Goal: Contribute content

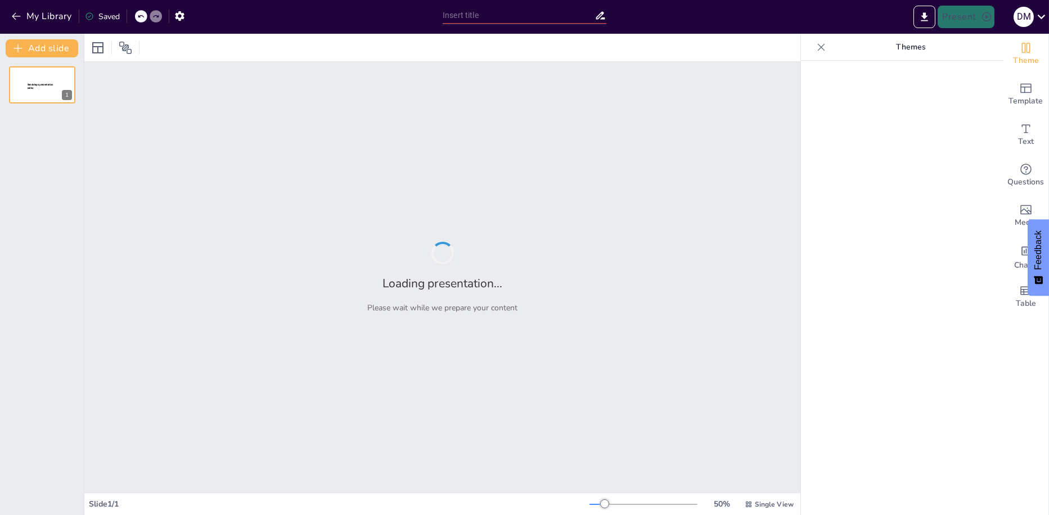
type input "manos que cuidan .alma que sana"
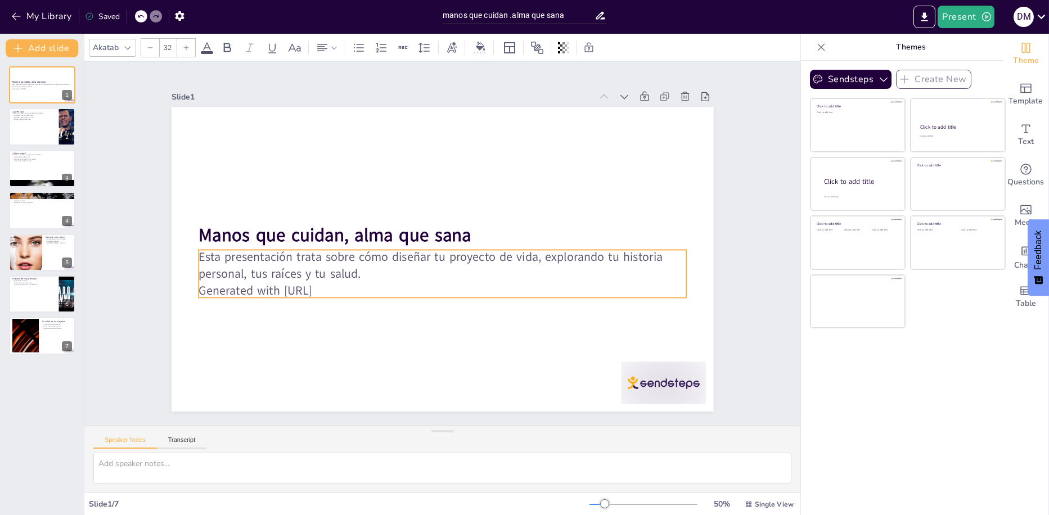
click at [415, 284] on p "Generated with [URL]" at bounding box center [415, 282] width 405 height 300
click at [356, 286] on p "Generated with [URL]" at bounding box center [437, 291] width 487 height 68
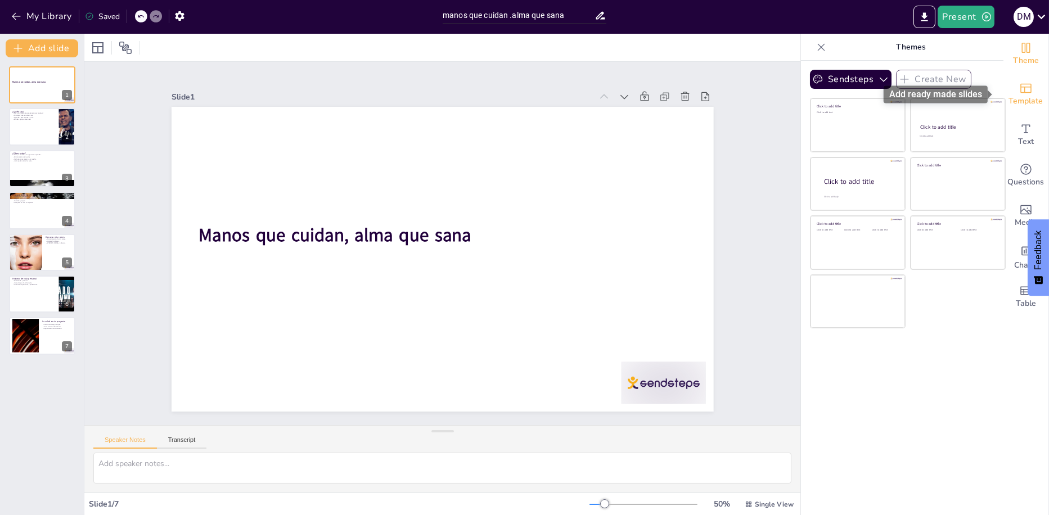
click at [1020, 93] on icon "Add ready made slides" at bounding box center [1027, 89] width 14 height 14
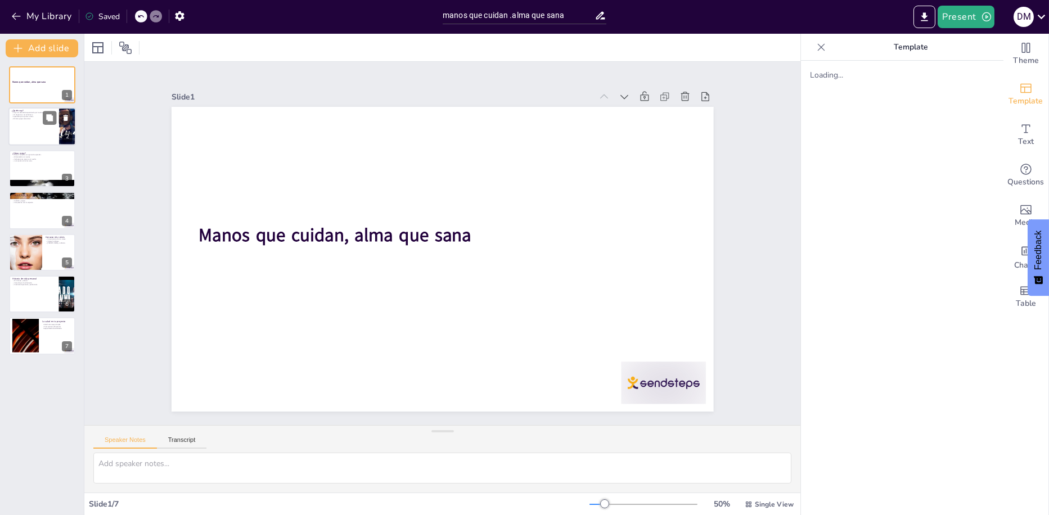
click at [37, 124] on div at bounding box center [42, 127] width 68 height 38
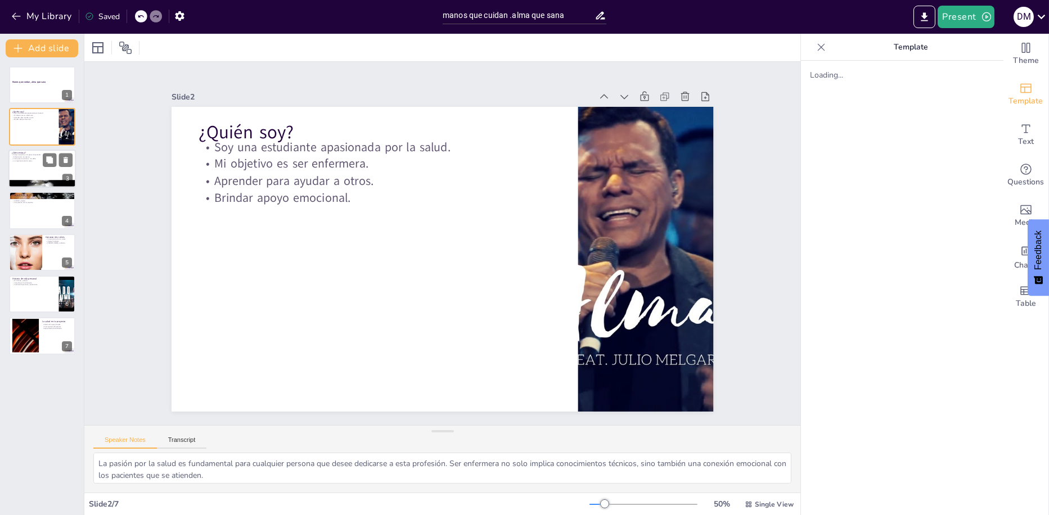
click at [52, 183] on div at bounding box center [42, 184] width 68 height 38
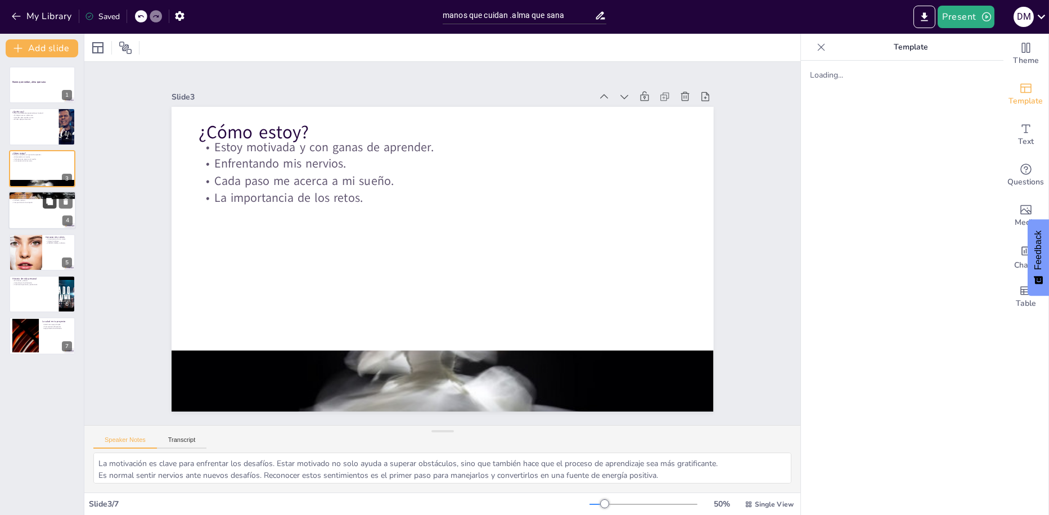
click at [44, 205] on button at bounding box center [50, 202] width 14 height 14
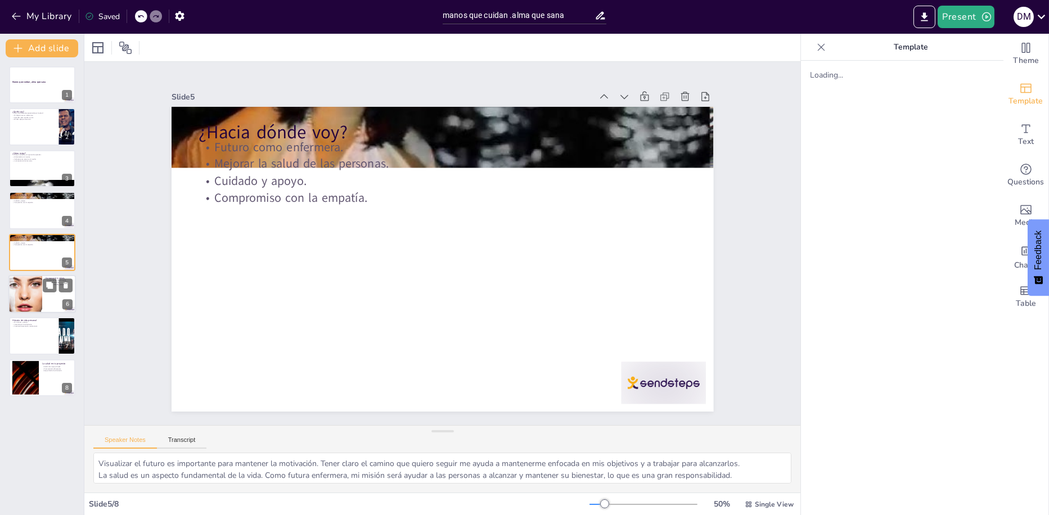
click at [41, 294] on div at bounding box center [25, 294] width 68 height 38
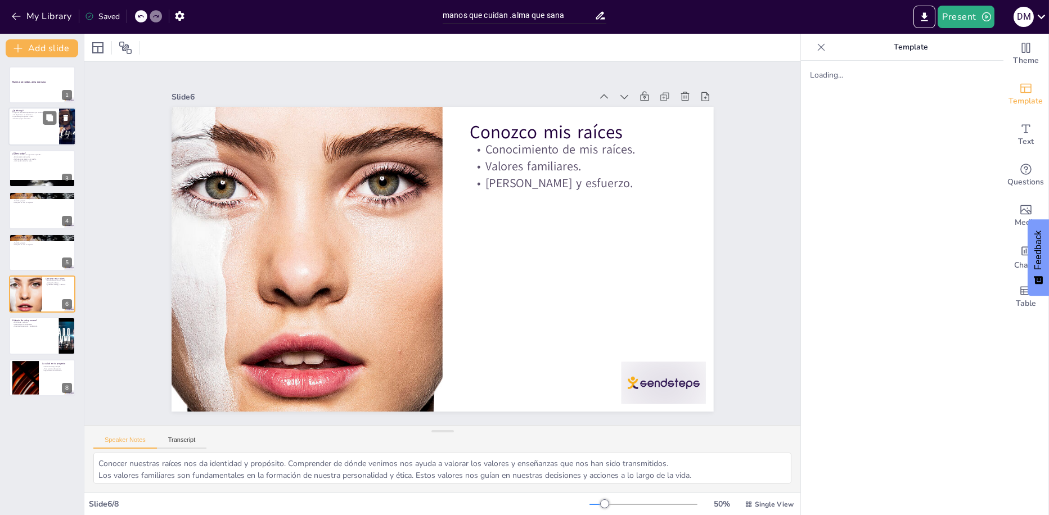
click at [28, 128] on div at bounding box center [42, 127] width 68 height 38
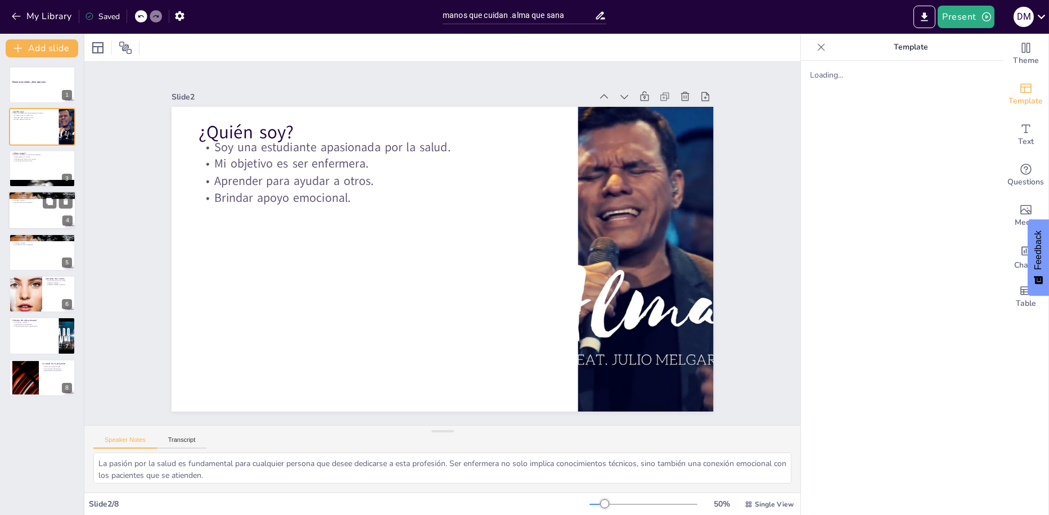
click at [43, 192] on div "¿Hacia dónde voy? Futuro como enfermera. Mejorar la salud de las personas. Cuid…" at bounding box center [42, 210] width 68 height 38
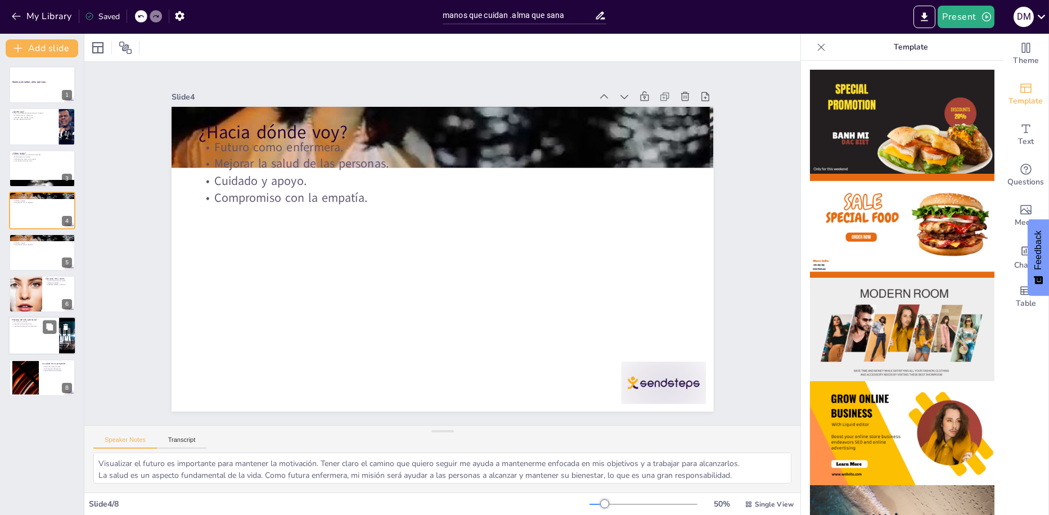
click at [39, 334] on div at bounding box center [42, 336] width 68 height 38
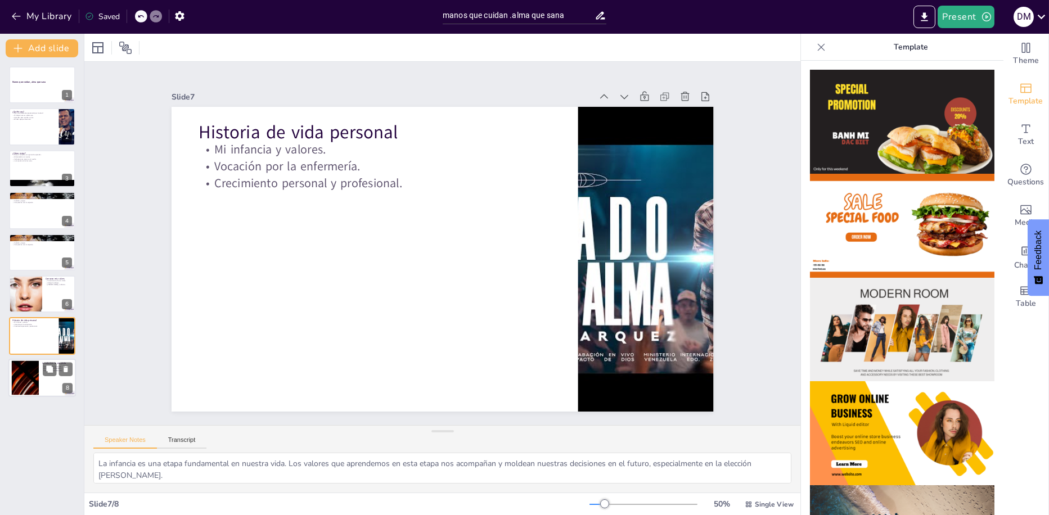
click at [35, 383] on div at bounding box center [25, 378] width 61 height 34
type textarea "La salud es el eje central en cualquier proyecto de vida. Sin un buen estado de…"
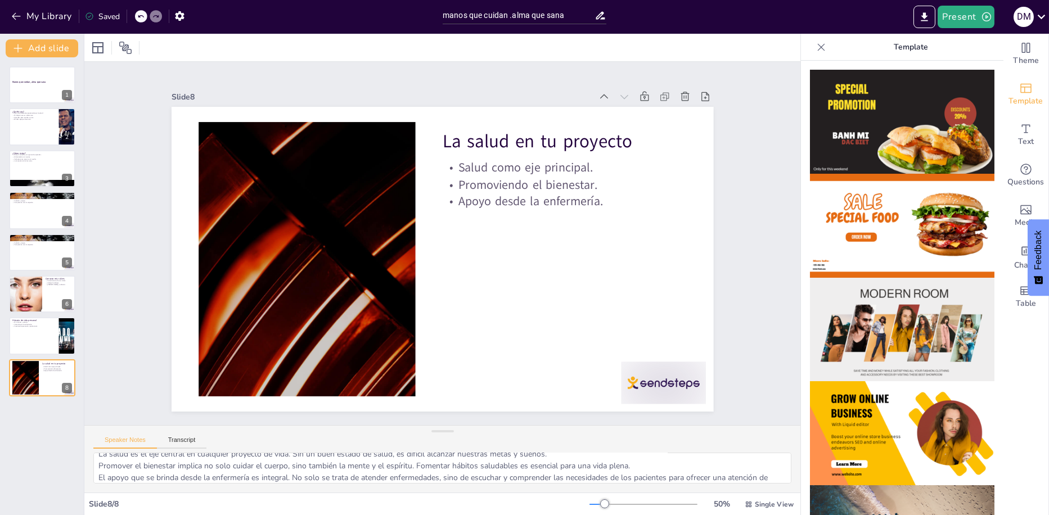
scroll to position [26, 0]
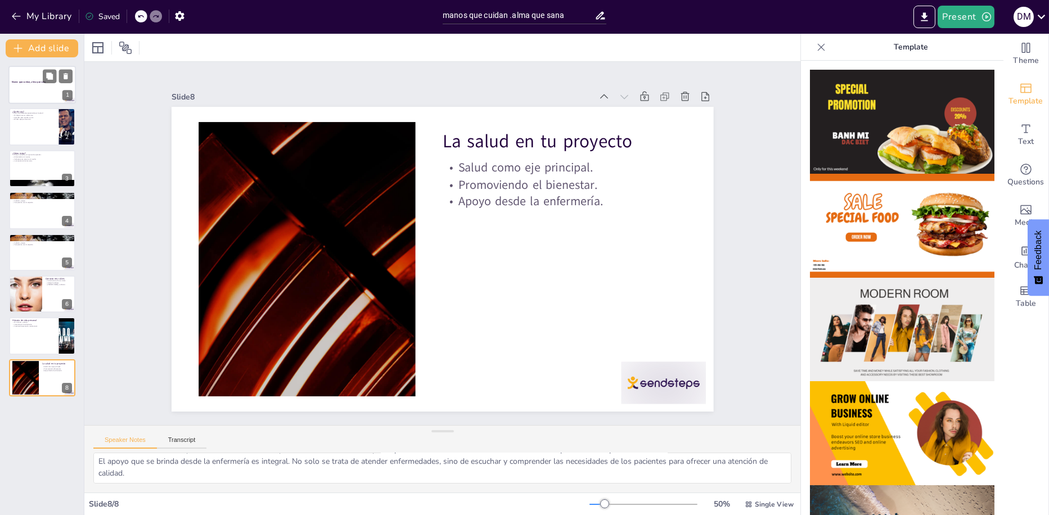
click at [40, 85] on div at bounding box center [42, 85] width 68 height 38
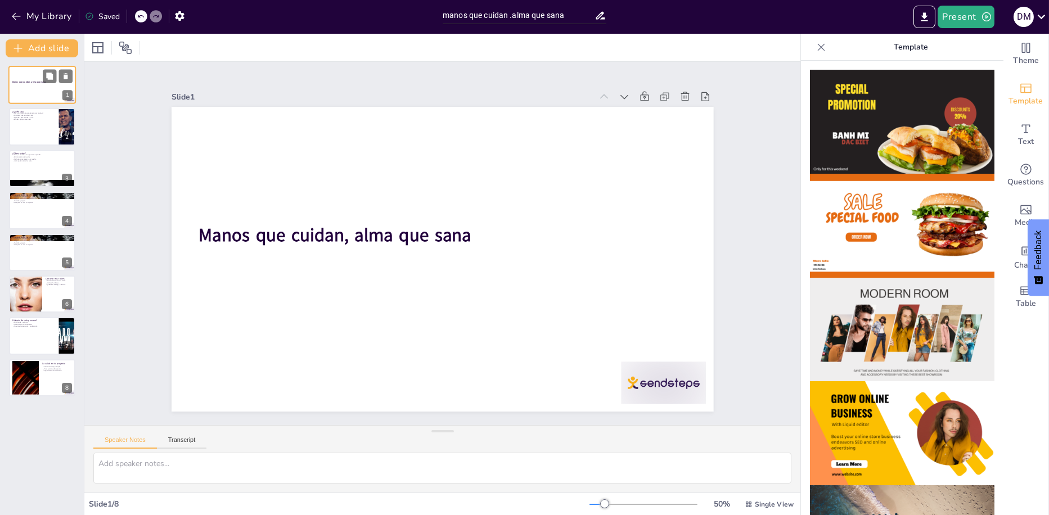
scroll to position [0, 0]
click at [31, 132] on div at bounding box center [42, 127] width 68 height 38
type textarea "La pasión por la salud es fundamental para cualquier persona que desee dedicars…"
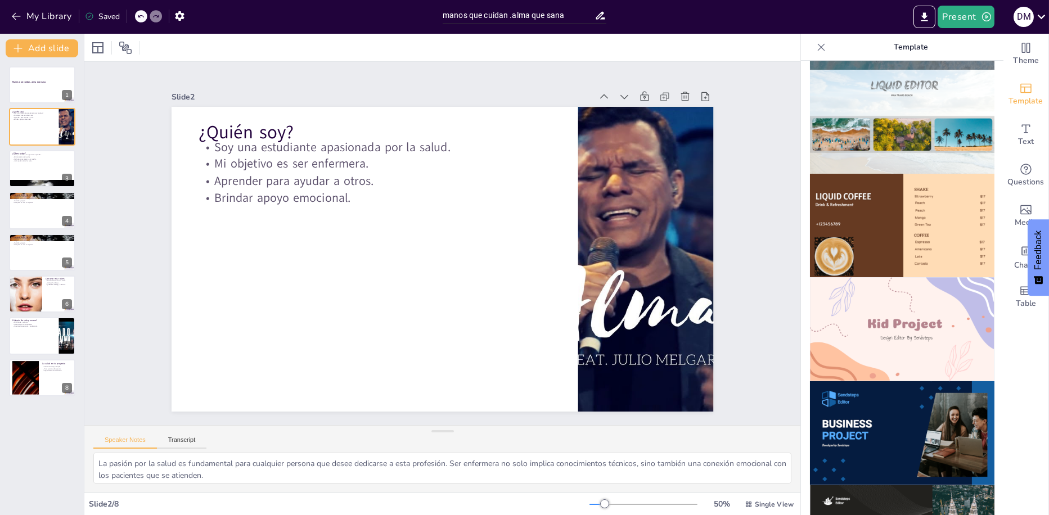
scroll to position [619, 0]
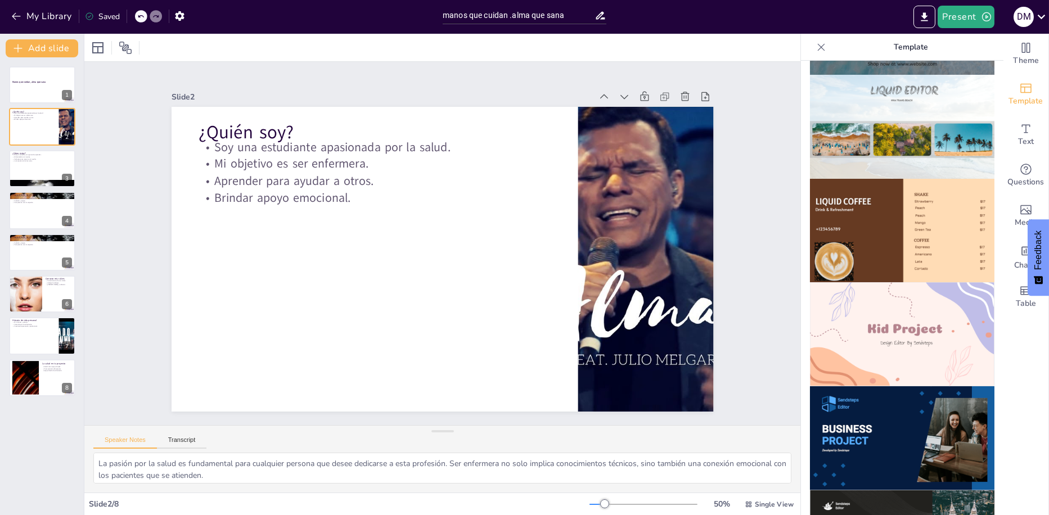
click at [911, 319] on img at bounding box center [902, 334] width 185 height 104
